Goal: Download file/media

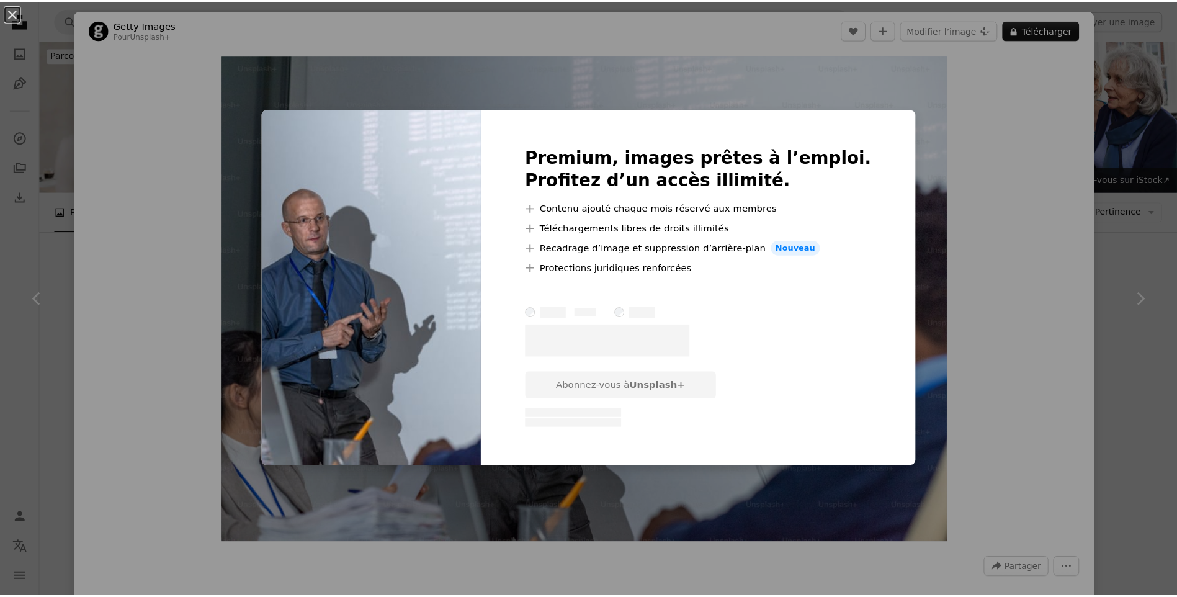
scroll to position [558, 0]
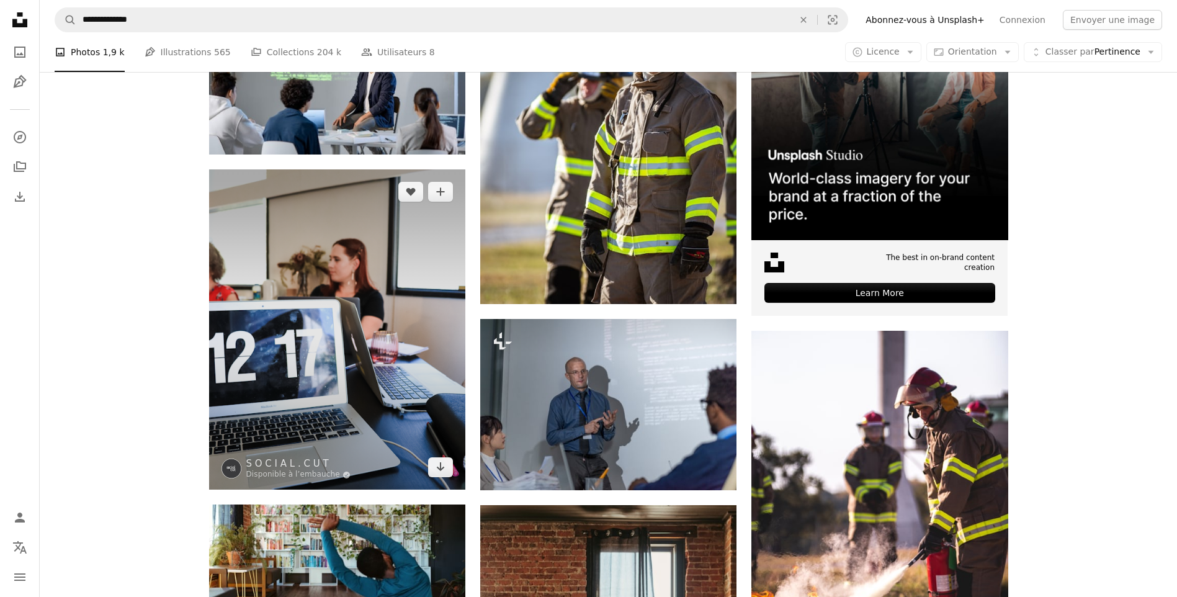
scroll to position [124, 0]
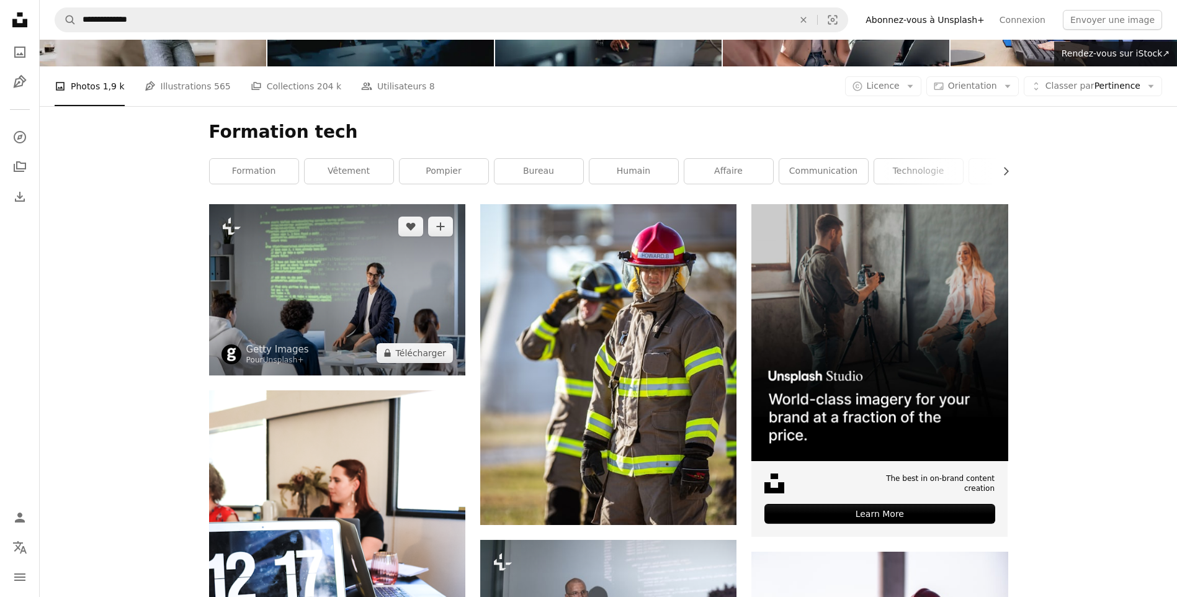
click at [367, 293] on img at bounding box center [337, 289] width 256 height 171
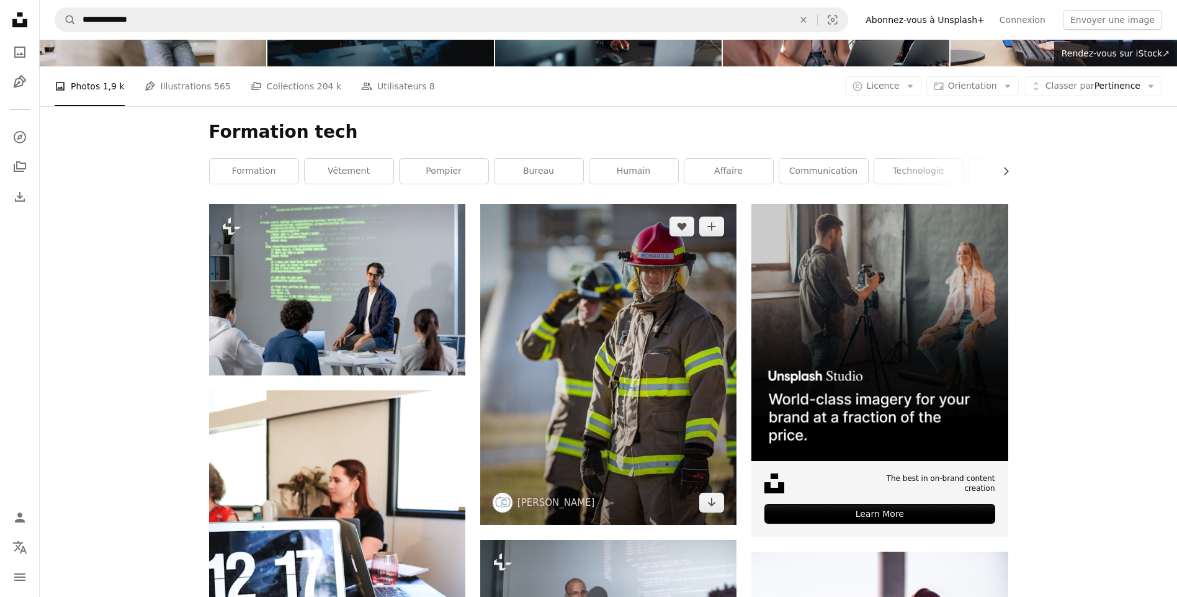
click at [642, 383] on img at bounding box center [608, 364] width 256 height 321
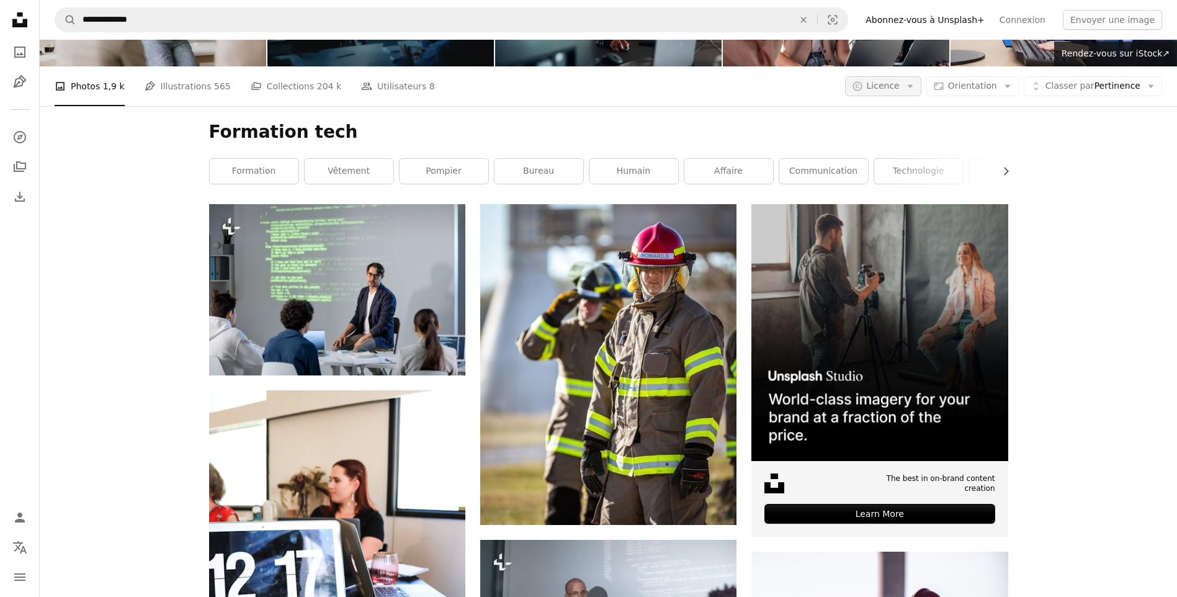
click at [912, 87] on icon "button" at bounding box center [910, 86] width 6 height 3
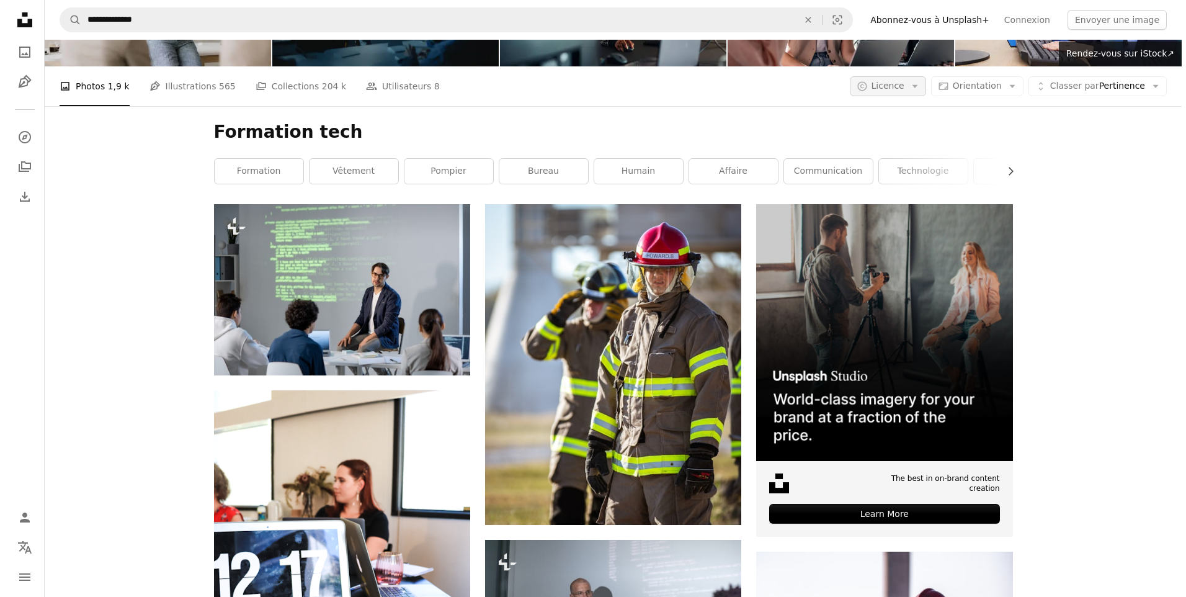
scroll to position [124, 0]
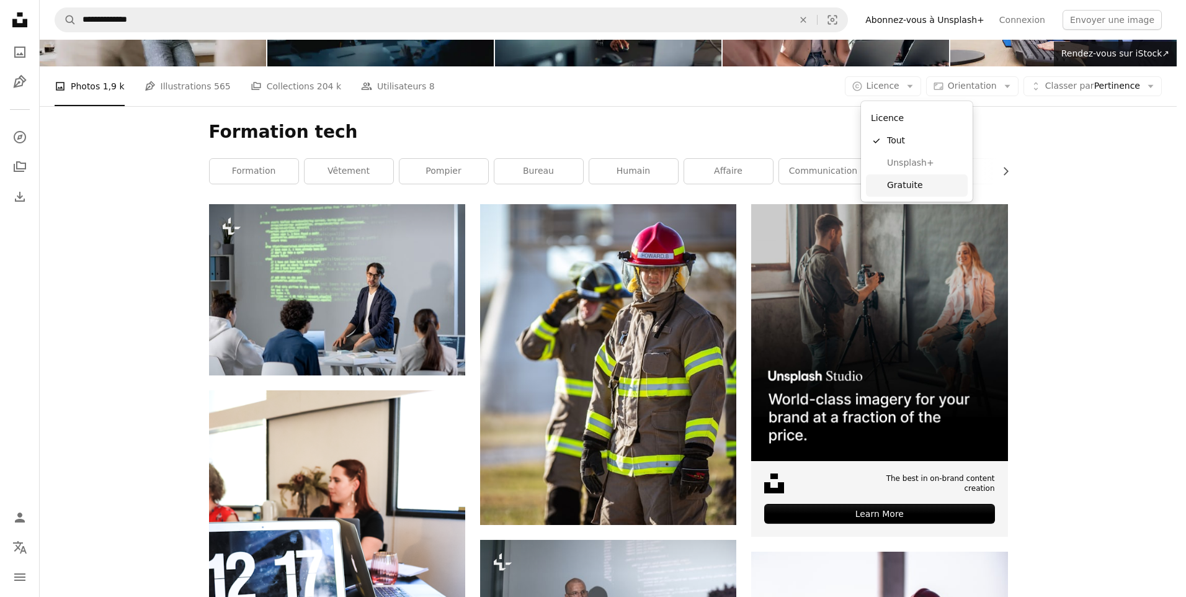
click at [910, 189] on span "Gratuite" at bounding box center [925, 185] width 76 height 12
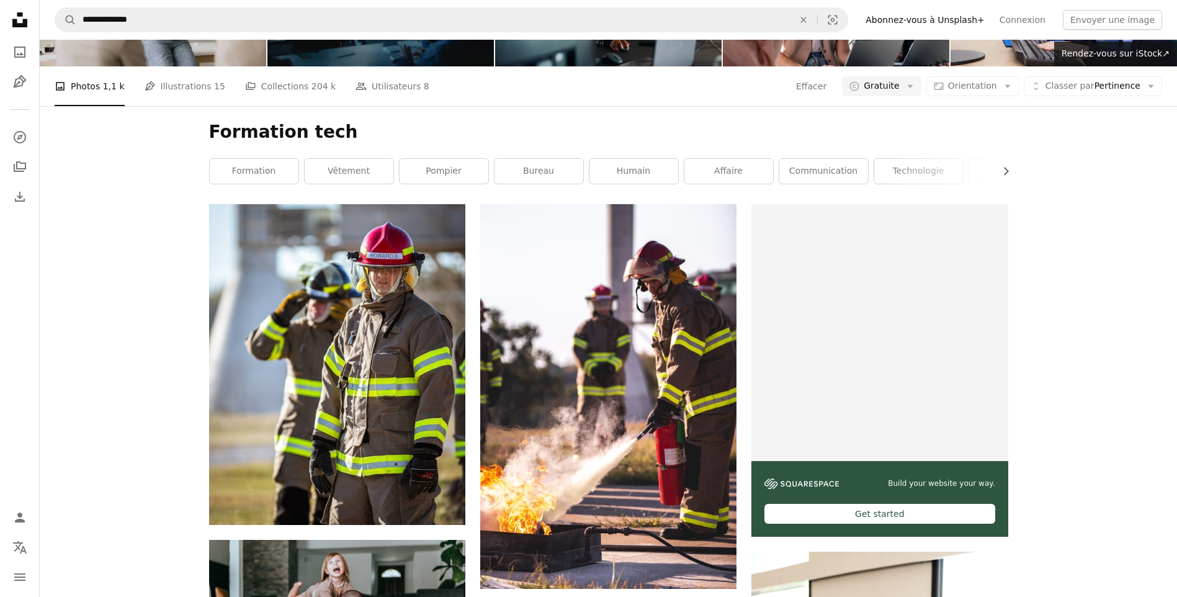
scroll to position [2047, 0]
